Goal: Navigation & Orientation: Go to known website

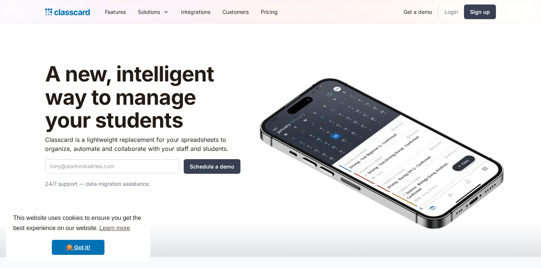
click at [450, 16] on link "Login" at bounding box center [451, 11] width 26 height 17
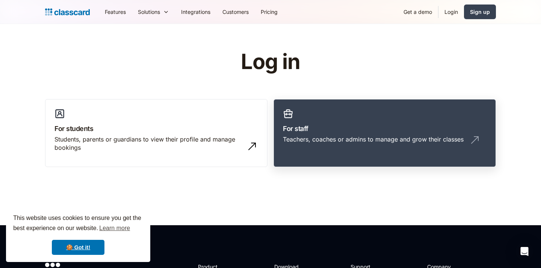
click at [385, 136] on div "Teachers, coaches or admins to manage and grow their classes" at bounding box center [373, 139] width 181 height 8
